Goal: Task Accomplishment & Management: Manage account settings

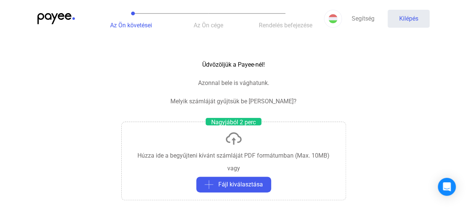
click at [55, 11] on div "Az Ön követései Az Ön cége Rendelés befejezése Segítség Kilépés" at bounding box center [233, 18] width 467 height 37
click at [55, 13] on img at bounding box center [55, 18] width 37 height 11
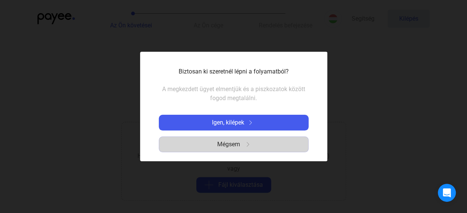
click at [233, 143] on font "Mégsem" at bounding box center [228, 143] width 23 height 7
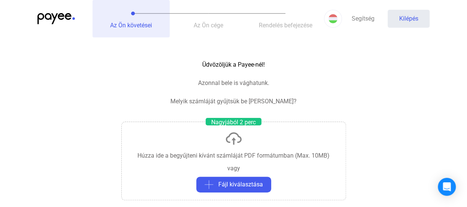
click at [134, 24] on font "Az Ön követései" at bounding box center [131, 25] width 42 height 7
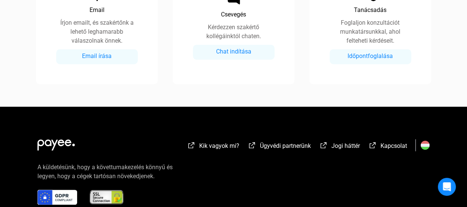
scroll to position [486, 0]
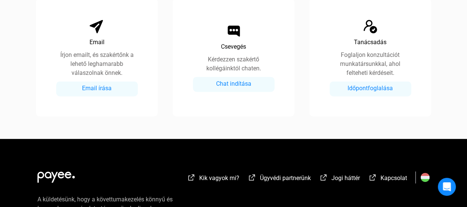
click at [49, 174] on img at bounding box center [55, 174] width 37 height 15
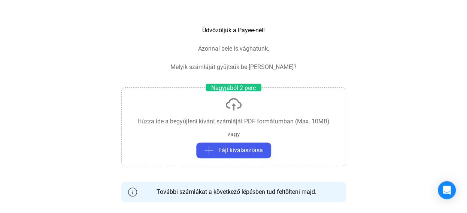
scroll to position [0, 0]
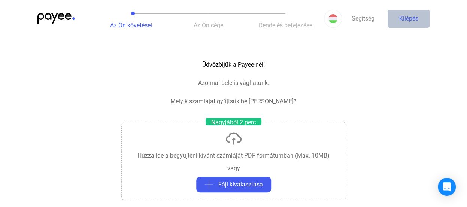
click at [418, 22] on button "Kilépés" at bounding box center [408, 19] width 42 height 18
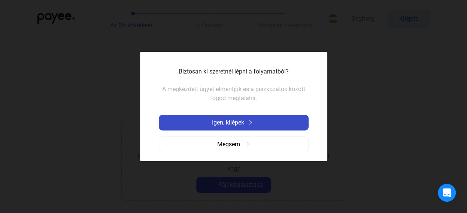
click at [234, 121] on font "Igen, kilépek" at bounding box center [228, 122] width 32 height 7
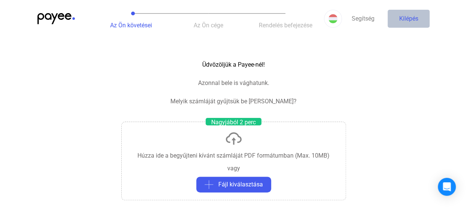
click at [418, 15] on button "Kilépés" at bounding box center [408, 19] width 42 height 18
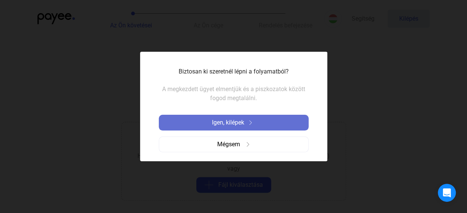
click at [243, 119] on font "Igen, kilépek" at bounding box center [228, 122] width 32 height 7
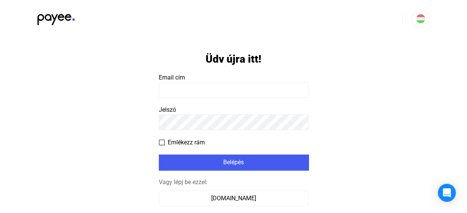
click at [173, 93] on input at bounding box center [234, 90] width 150 height 16
type input "**********"
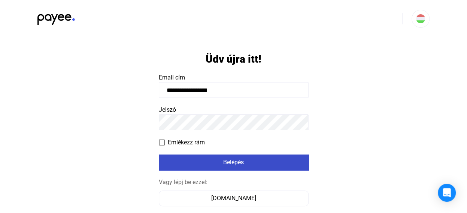
click at [215, 160] on div "Belépés" at bounding box center [233, 162] width 145 height 9
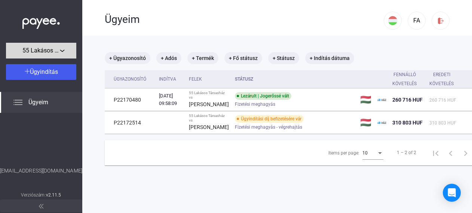
click at [55, 54] on span "55 Lakásos Társasház" at bounding box center [40, 50] width 37 height 9
